Goal: Task Accomplishment & Management: Use online tool/utility

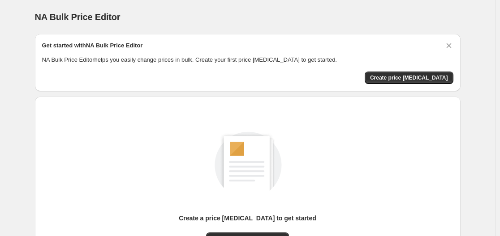
scroll to position [99, 0]
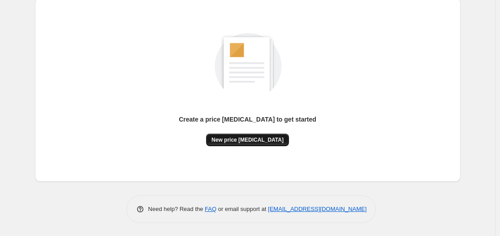
click at [255, 139] on span "New price [MEDICAL_DATA]" at bounding box center [247, 140] width 72 height 7
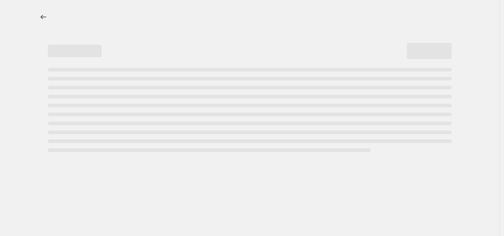
select select "percentage"
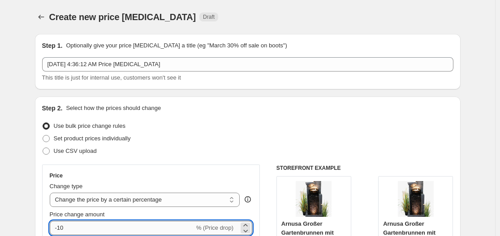
click at [77, 223] on input "-10" at bounding box center [122, 228] width 145 height 14
type input "-1"
type input "-35"
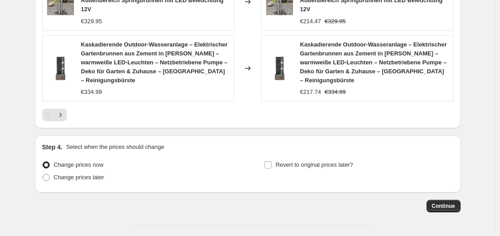
scroll to position [732, 0]
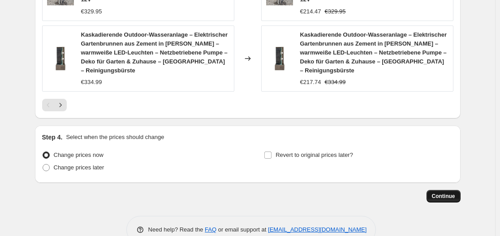
click at [442, 192] on button "Continue" at bounding box center [443, 196] width 34 height 13
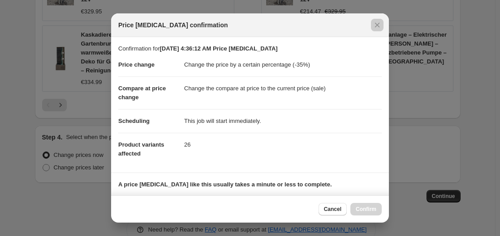
click at [389, 81] on div at bounding box center [250, 118] width 500 height 236
click at [389, 81] on div "€217.74 €334.99" at bounding box center [374, 82] width 148 height 9
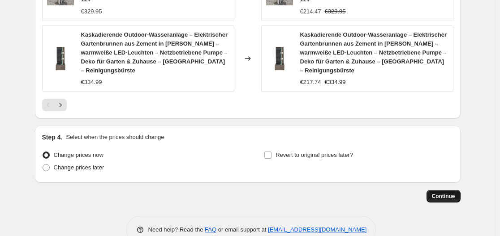
click at [433, 201] on button "Continue" at bounding box center [443, 196] width 34 height 13
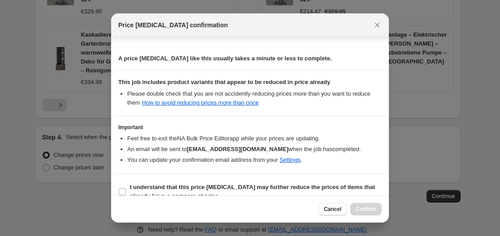
scroll to position [141, 0]
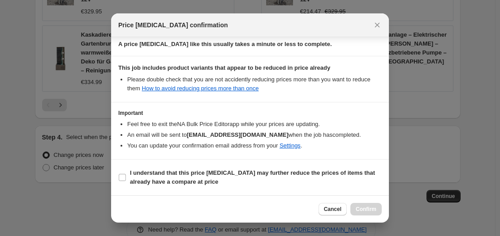
click at [262, 162] on section "I understand that this price [MEDICAL_DATA] may further reduce the prices of it…" at bounding box center [250, 178] width 278 height 36
click at [244, 173] on b "I understand that this price [MEDICAL_DATA] may further reduce the prices of it…" at bounding box center [252, 178] width 245 height 16
click at [126, 174] on input "I understand that this price [MEDICAL_DATA] may further reduce the prices of it…" at bounding box center [122, 177] width 7 height 7
checkbox input "true"
click at [358, 208] on span "Confirm" at bounding box center [365, 209] width 21 height 7
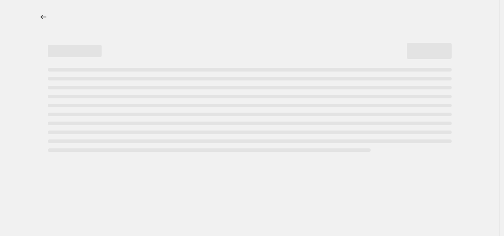
select select "percentage"
